Goal: Subscribe to service/newsletter

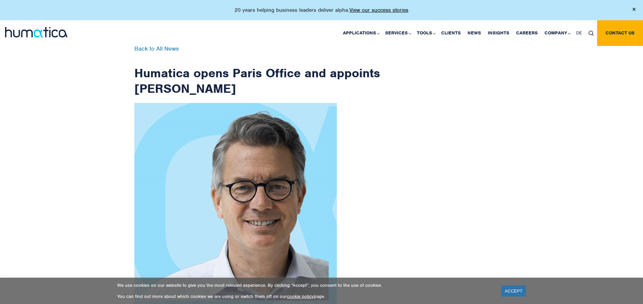
scroll to position [1077, 0]
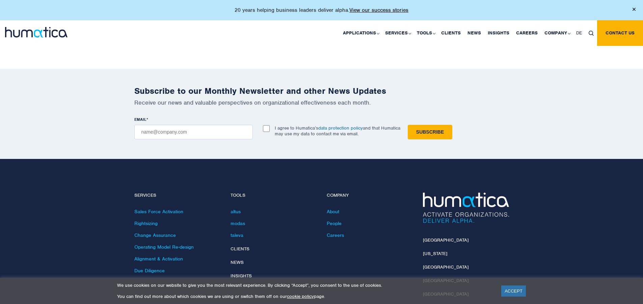
checkbox input "true"
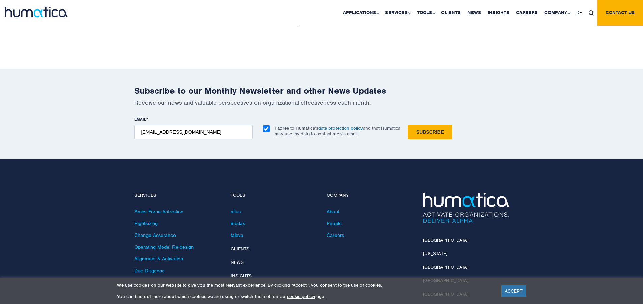
type input "[EMAIL_ADDRESS][DOMAIN_NAME]"
click at [408, 125] on input "Subscribe" at bounding box center [430, 132] width 45 height 15
